Goal: Check status: Check status

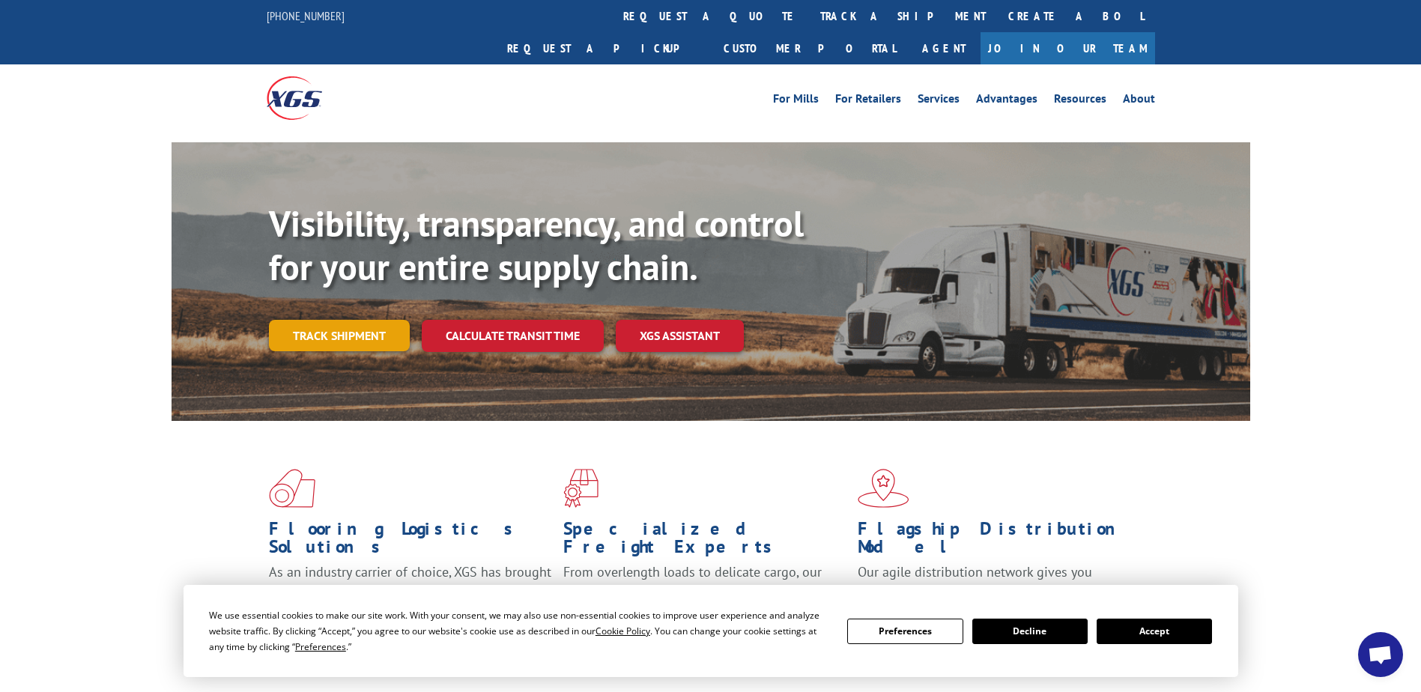
click at [374, 320] on link "Track shipment" at bounding box center [339, 335] width 141 height 31
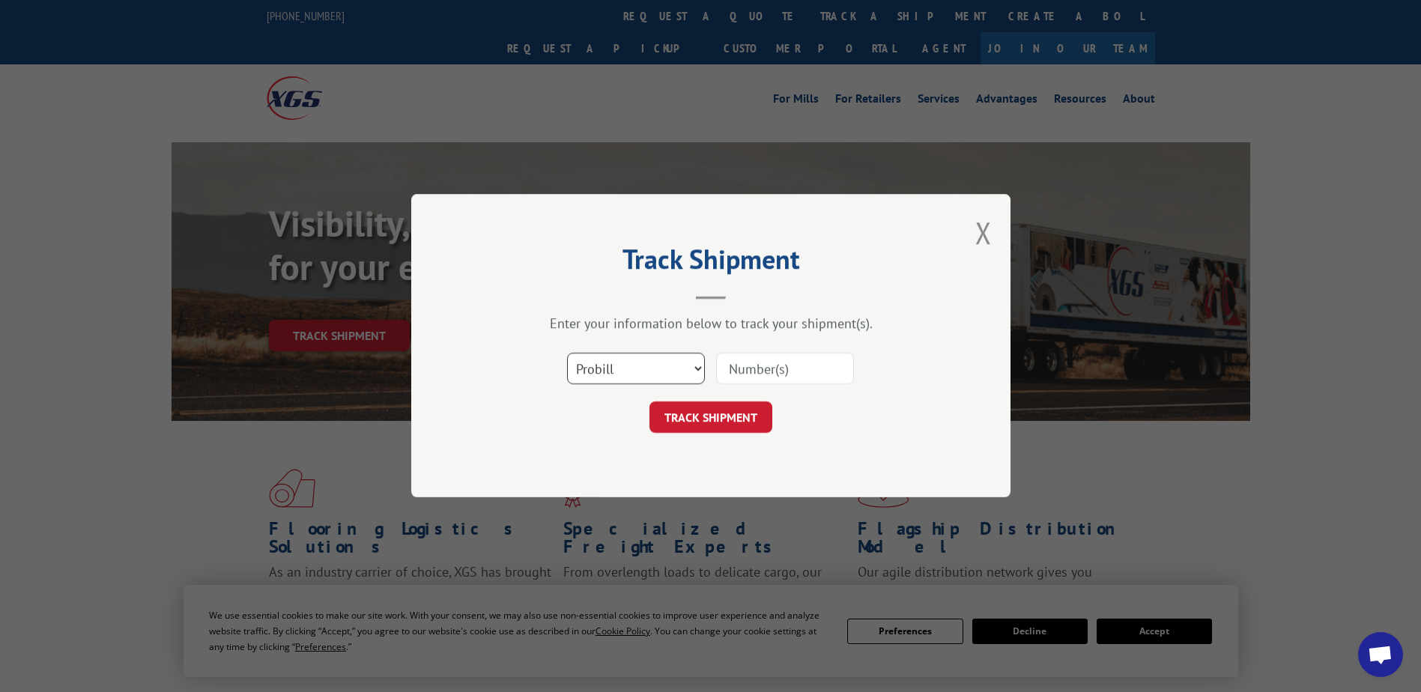
click at [698, 365] on select "Select category... Probill BOL PO" at bounding box center [636, 369] width 138 height 31
select select "bol"
click at [567, 354] on select "Select category... Probill BOL PO" at bounding box center [636, 369] width 138 height 31
click at [730, 363] on input at bounding box center [785, 369] width 138 height 31
type input "7076369"
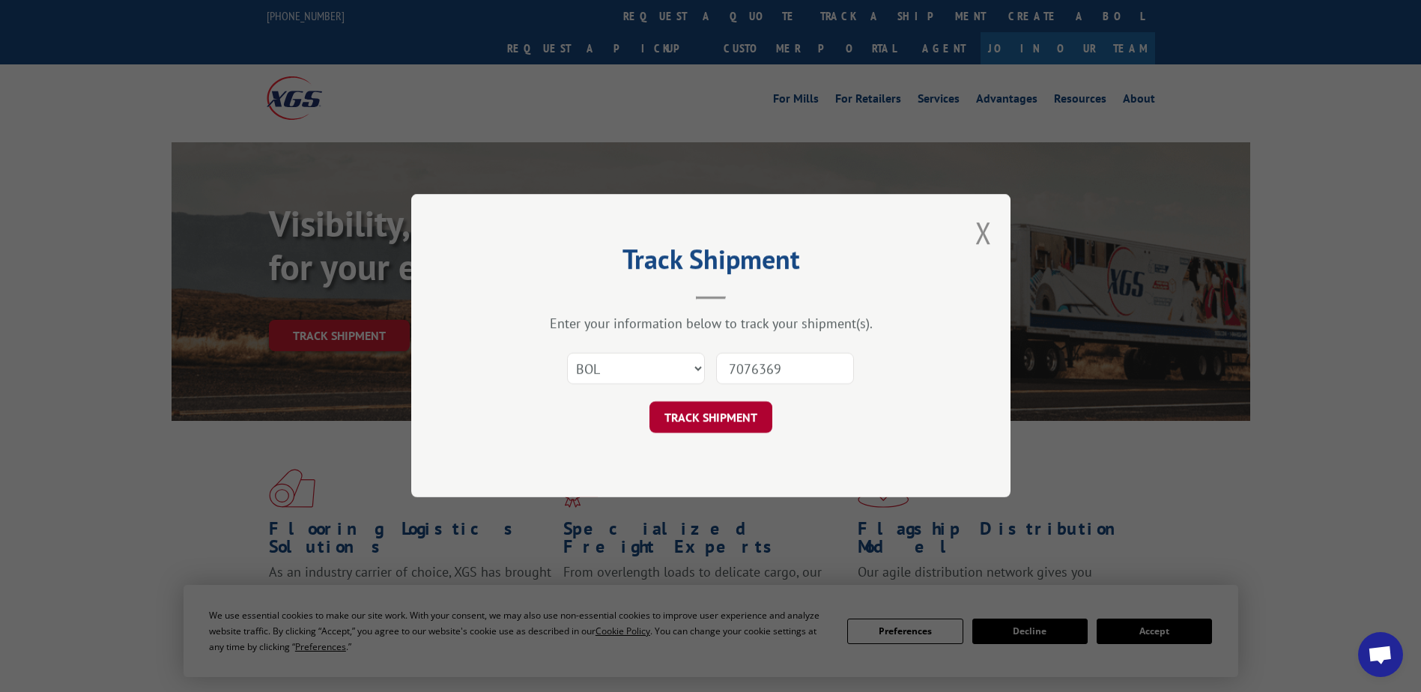
click at [698, 420] on button "TRACK SHIPMENT" at bounding box center [711, 417] width 123 height 31
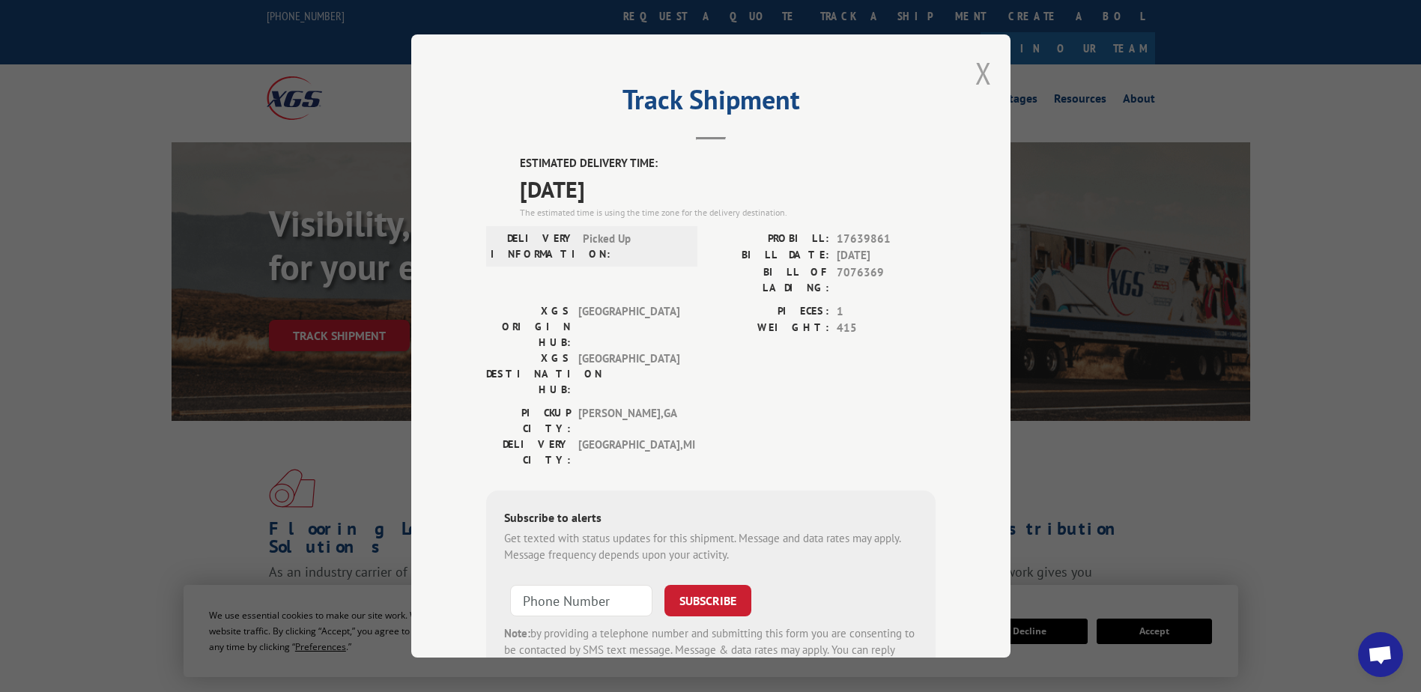
click at [979, 73] on button "Close modal" at bounding box center [984, 73] width 16 height 40
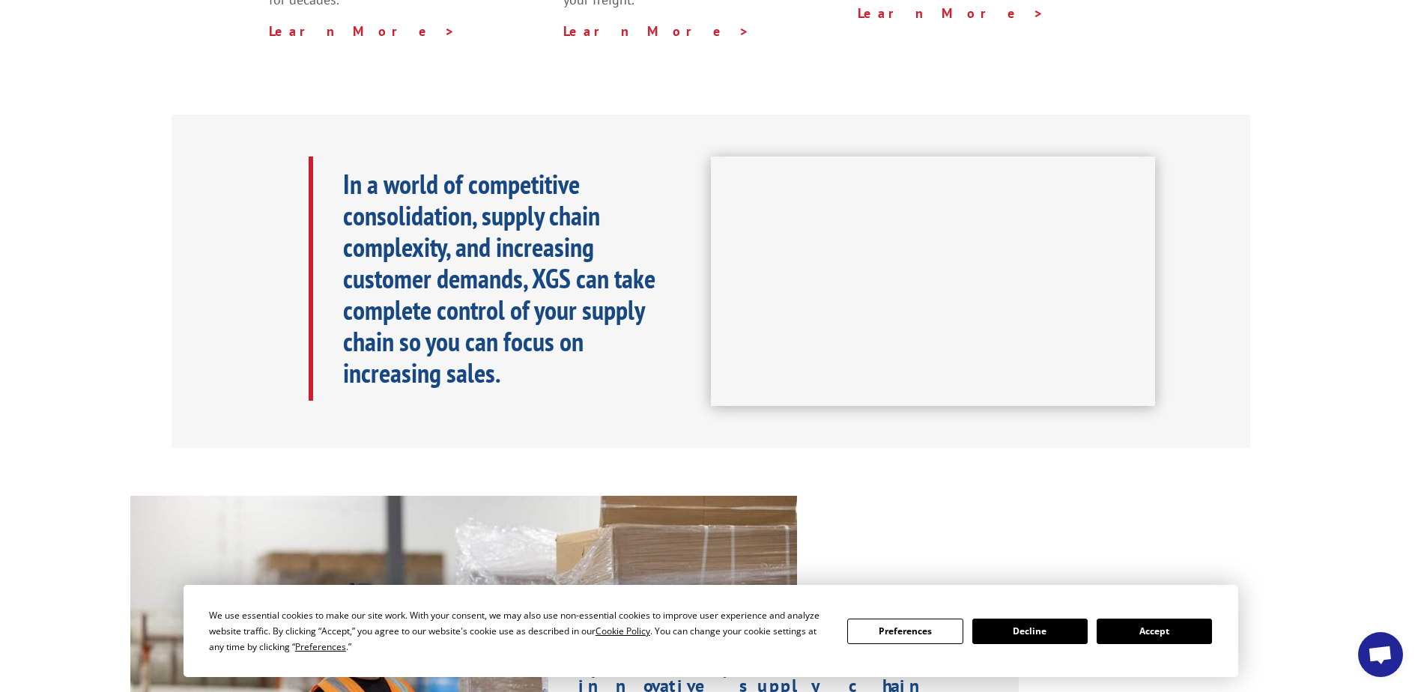
scroll to position [525, 0]
